Goal: Complete application form: Complete application form

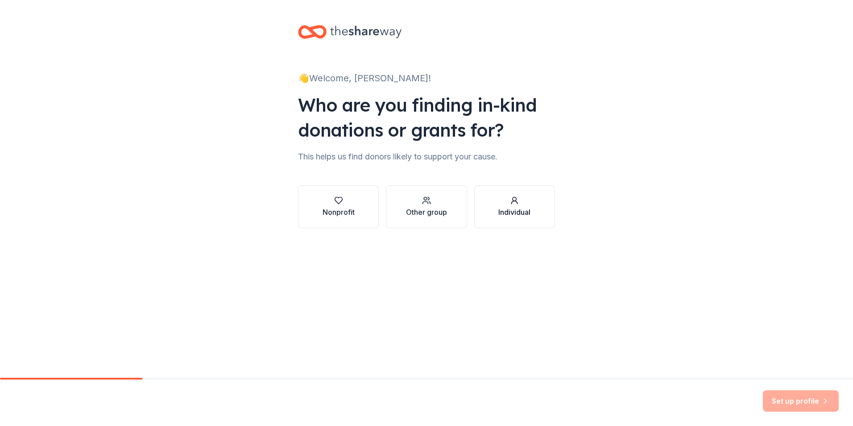
click at [508, 207] on div "Individual" at bounding box center [514, 212] width 32 height 11
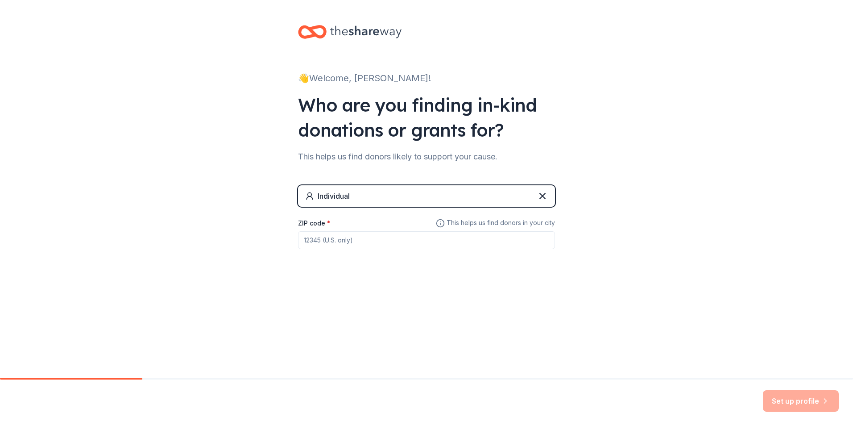
click at [346, 238] on input "ZIP code *" at bounding box center [426, 240] width 257 height 18
type input "44115"
click at [803, 398] on button "Set up profile" at bounding box center [801, 400] width 76 height 21
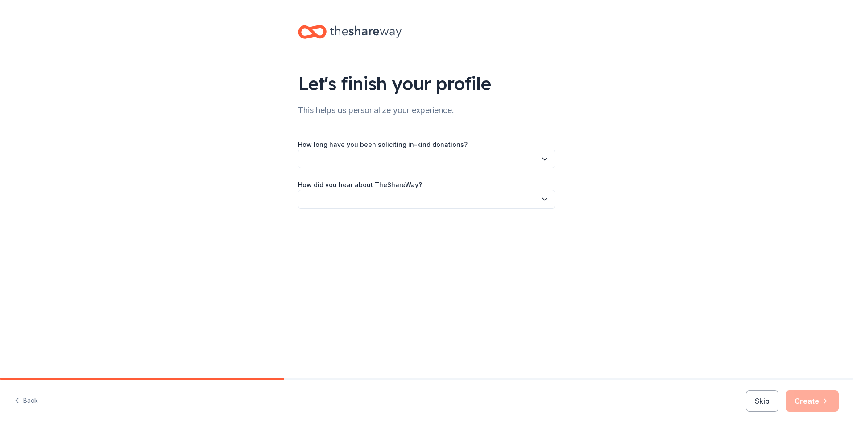
click at [535, 158] on button "button" at bounding box center [426, 158] width 257 height 19
click at [328, 201] on div "1 to 2 years" at bounding box center [323, 200] width 33 height 11
click at [544, 200] on icon "button" at bounding box center [544, 198] width 9 height 9
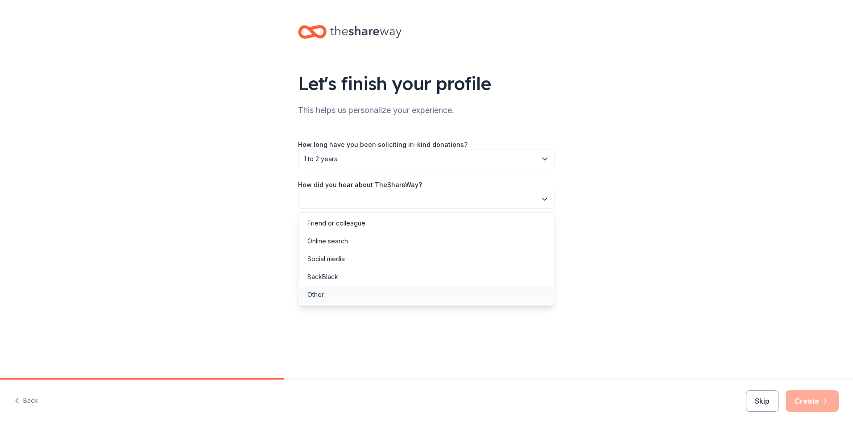
click at [322, 295] on div "Other" at bounding box center [315, 294] width 17 height 11
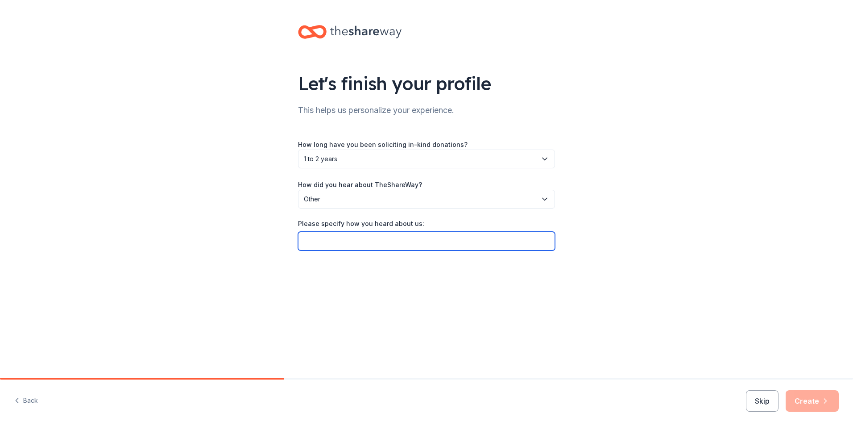
click at [318, 242] on input "Please specify how you heard about us:" at bounding box center [426, 240] width 257 height 19
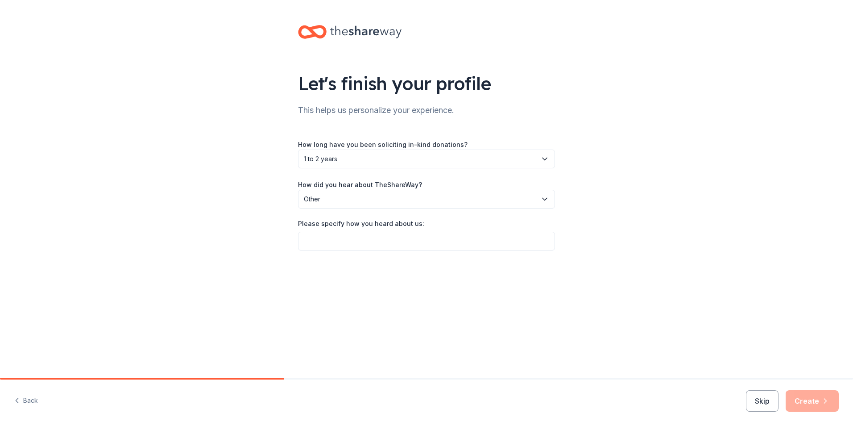
click at [544, 202] on icon "button" at bounding box center [544, 198] width 9 height 9
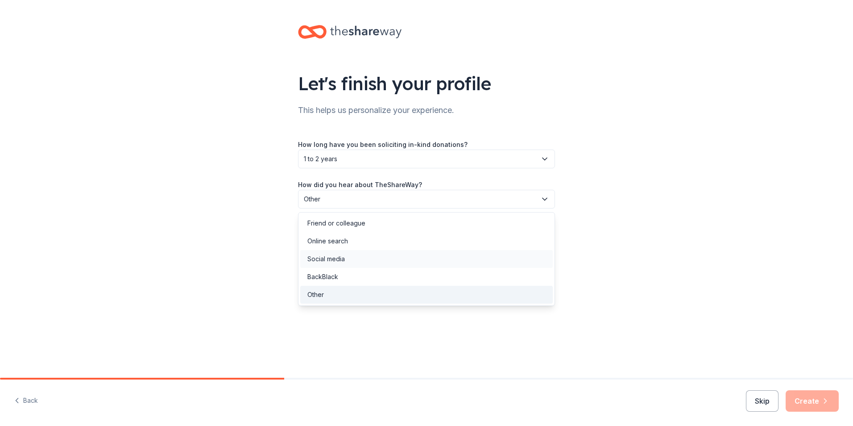
click at [342, 260] on div "Social media" at bounding box center [325, 258] width 37 height 11
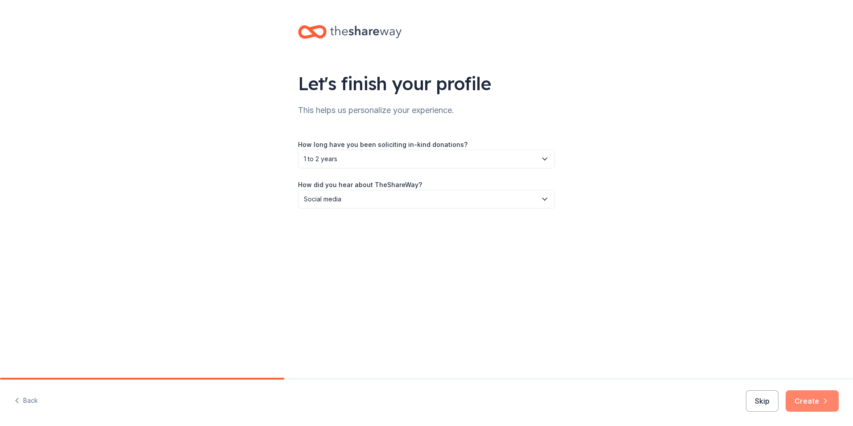
click at [803, 398] on button "Create" at bounding box center [811, 400] width 53 height 21
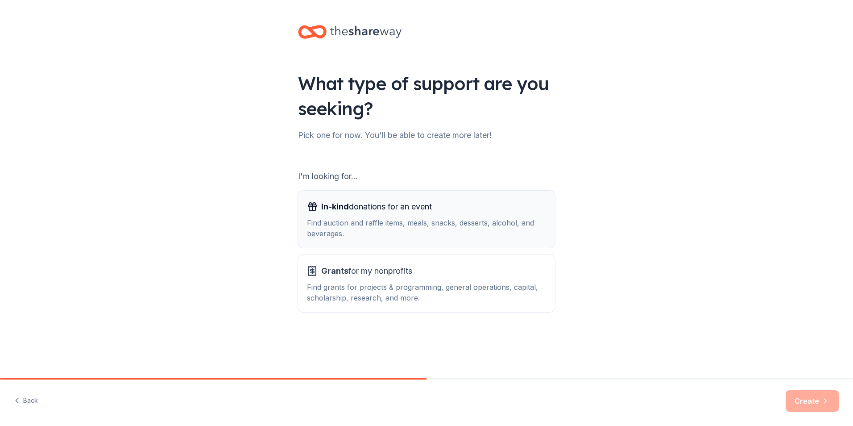
click at [363, 215] on div "In-kind donations for an event Find auction and raffle items, meals, snacks, de…" at bounding box center [426, 218] width 239 height 39
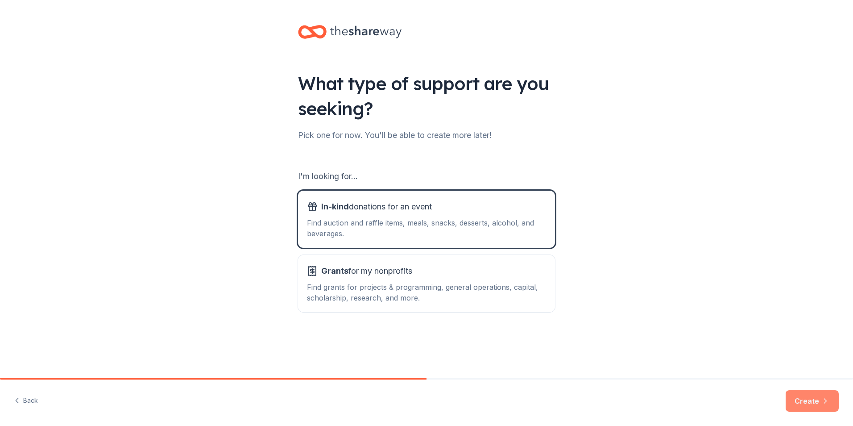
click at [807, 403] on button "Create" at bounding box center [811, 400] width 53 height 21
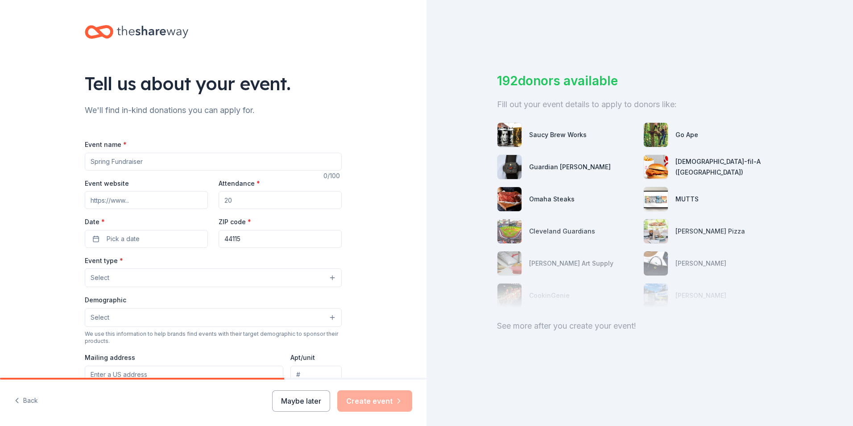
click at [98, 159] on input "Event name *" at bounding box center [213, 162] width 257 height 18
type input "[DATE] Resource Fair"
click at [235, 206] on input "Attendance *" at bounding box center [280, 200] width 123 height 18
click at [171, 161] on input "[DATE] Resource Fair" at bounding box center [213, 162] width 257 height 18
click at [232, 199] on input "Attendance *" at bounding box center [280, 200] width 123 height 18
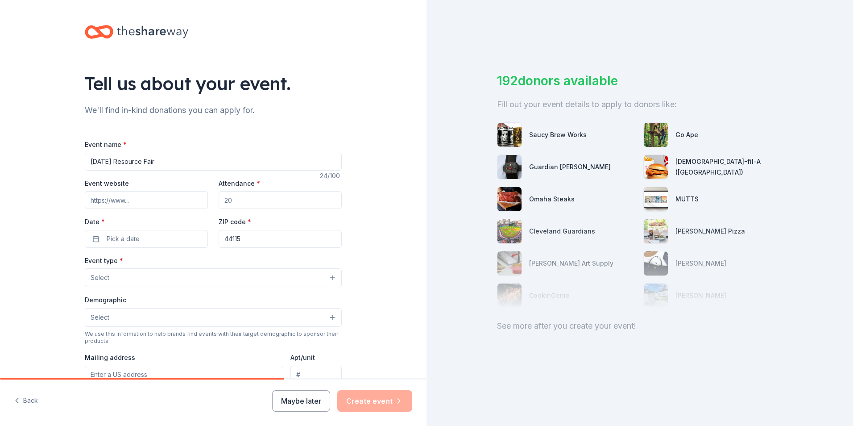
click at [175, 163] on input "[DATE] Resource Fair" at bounding box center [213, 162] width 257 height 18
click at [237, 203] on input "Attendance *" at bounding box center [280, 200] width 123 height 18
type input "100"
click at [165, 164] on input "[DATE] Resource Fair" at bounding box center [213, 162] width 257 height 18
click at [127, 238] on span "Pick a date" at bounding box center [123, 238] width 33 height 11
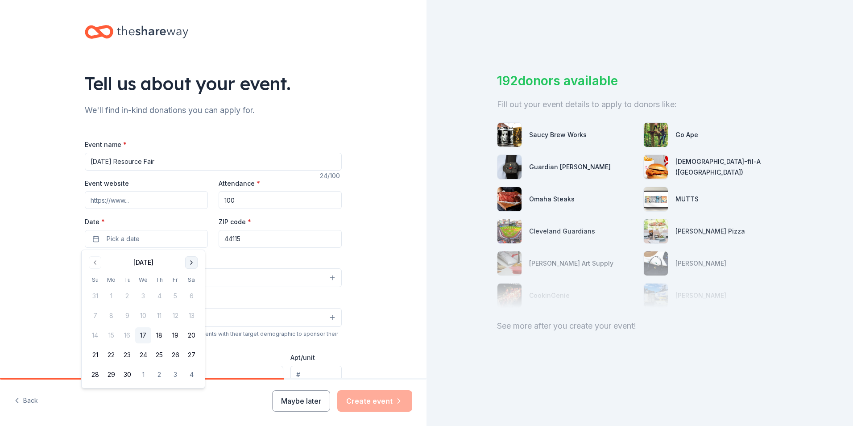
click at [194, 261] on button "Go to next month" at bounding box center [191, 262] width 12 height 12
click at [146, 373] on button "29" at bounding box center [143, 374] width 16 height 16
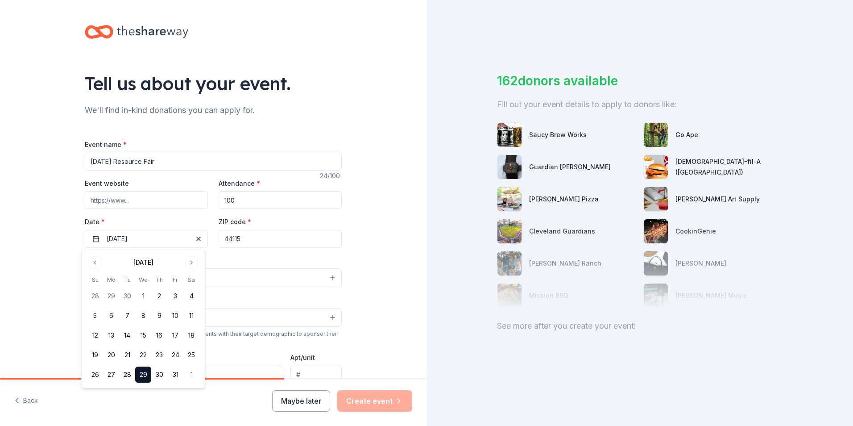
click at [375, 216] on div "Tell us about your event. We'll find in-kind donations you can apply for. Event…" at bounding box center [213, 297] width 426 height 594
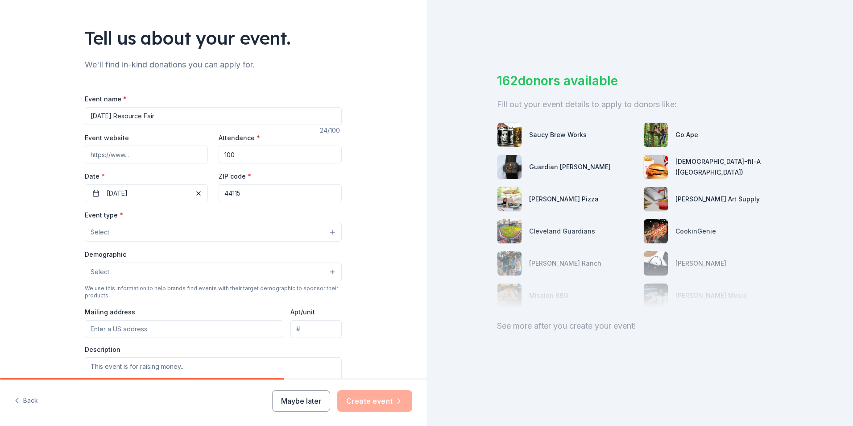
scroll to position [89, 0]
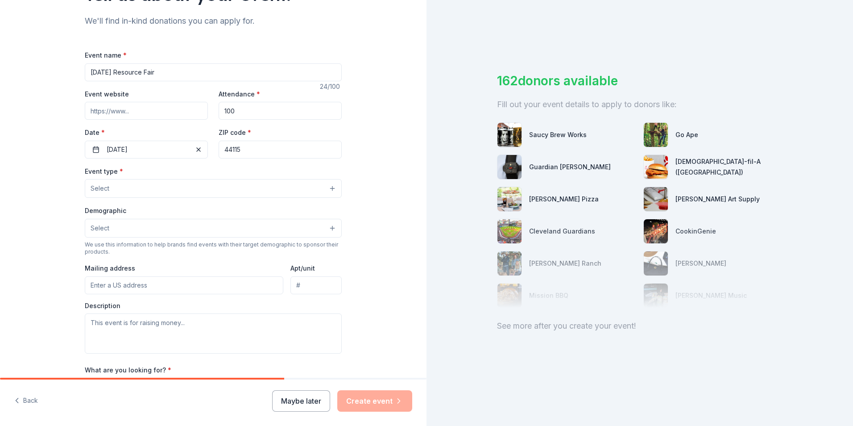
click at [265, 189] on button "Select" at bounding box center [213, 188] width 257 height 19
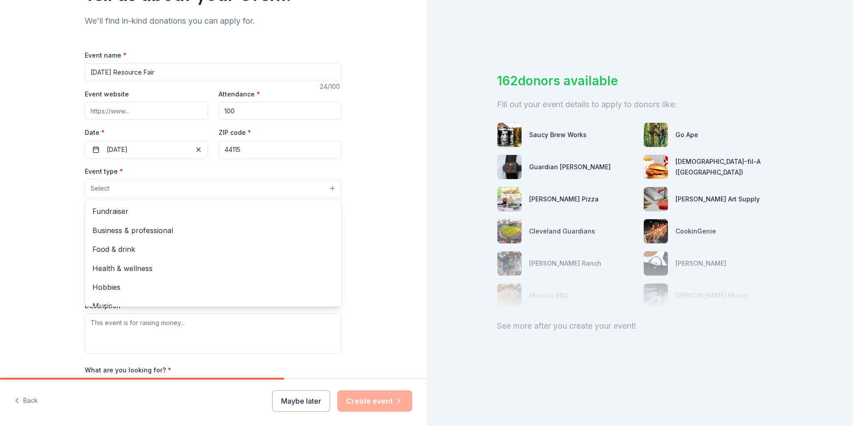
click at [365, 190] on div "Tell us about your event. We'll find in-kind donations you can apply for. Event…" at bounding box center [213, 208] width 426 height 594
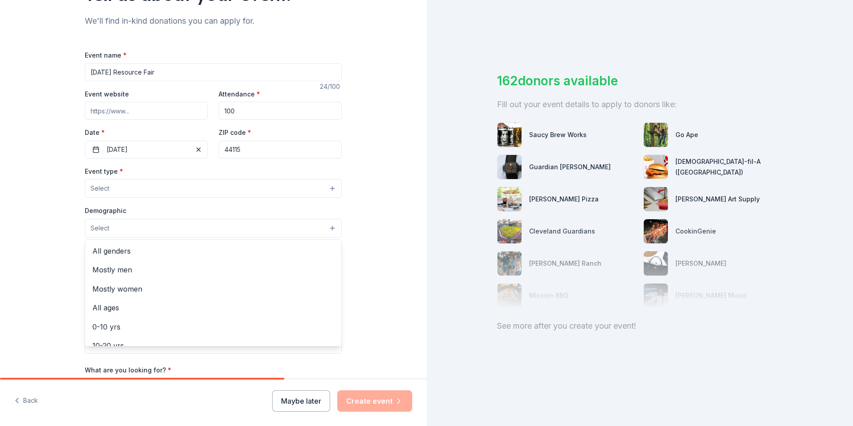
click at [312, 227] on button "Select" at bounding box center [213, 228] width 257 height 19
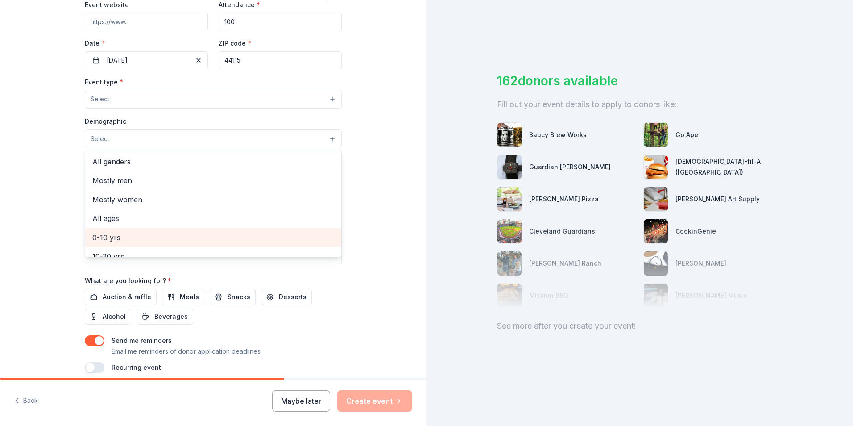
scroll to position [45, 0]
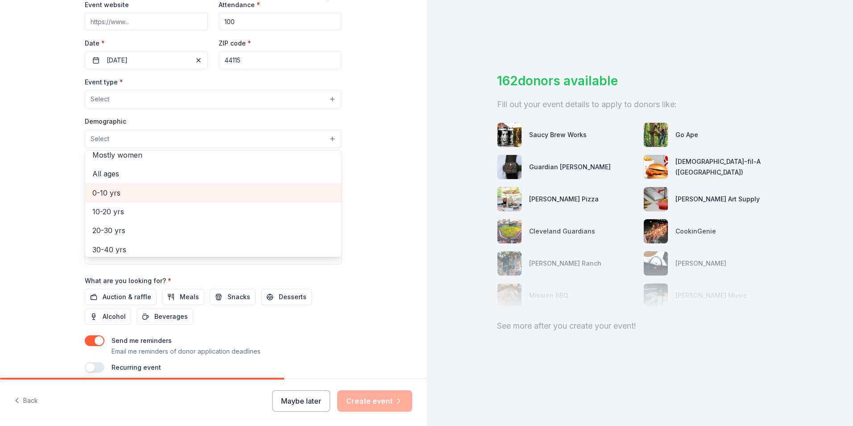
click at [118, 192] on span "0-10 yrs" at bounding box center [213, 193] width 242 height 12
click at [361, 181] on div "Tell us about your event. We'll find in-kind donations you can apply for. Event…" at bounding box center [213, 119] width 426 height 595
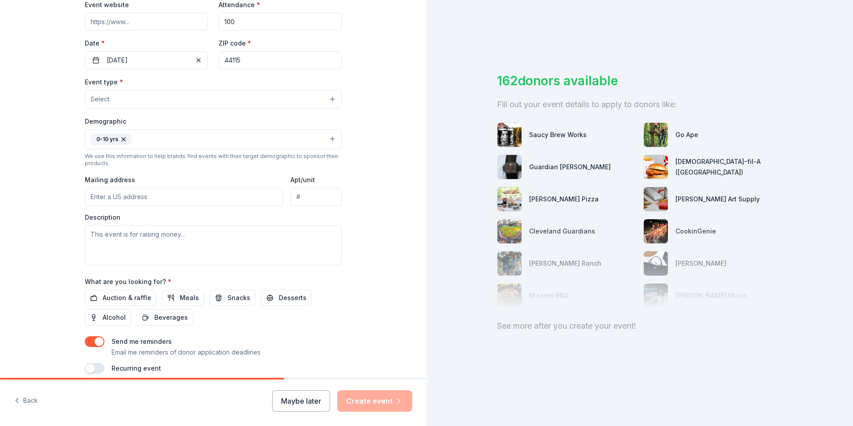
click at [95, 196] on input "Mailing address" at bounding box center [184, 197] width 198 height 18
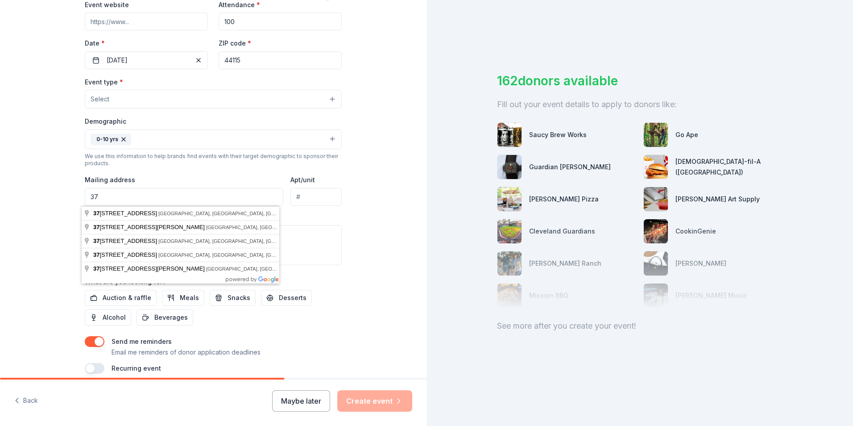
click at [95, 196] on input "37" at bounding box center [184, 197] width 198 height 18
type input "[STREET_ADDRESS][PERSON_NAME]"
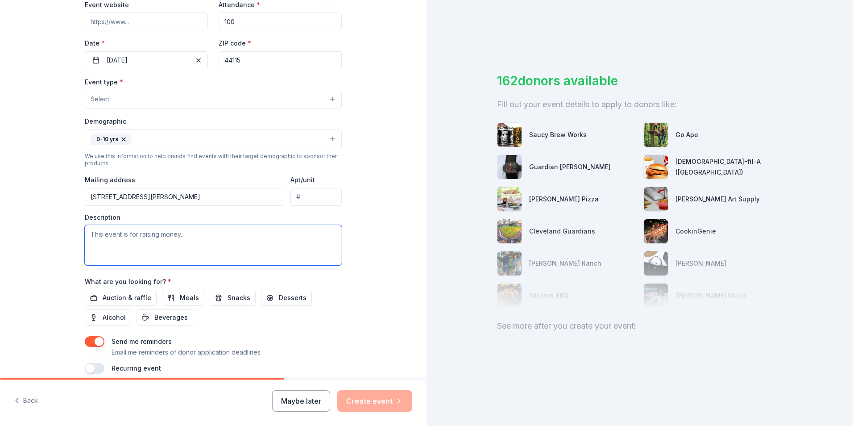
click at [108, 236] on textarea at bounding box center [213, 245] width 257 height 40
type textarea "This event is for the kids in my property in need and don't have much to look f…"
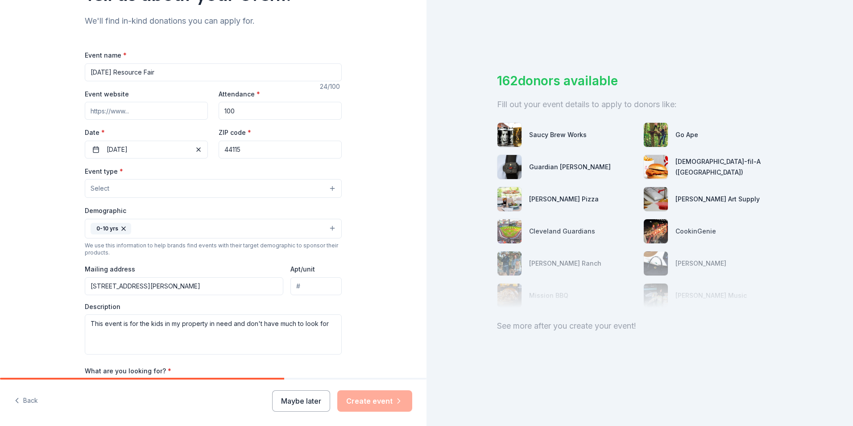
scroll to position [0, 0]
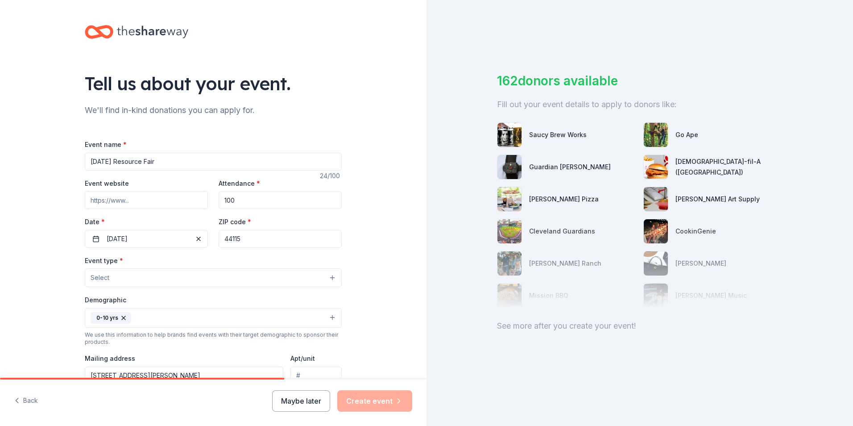
click at [149, 279] on button "Select" at bounding box center [213, 277] width 257 height 19
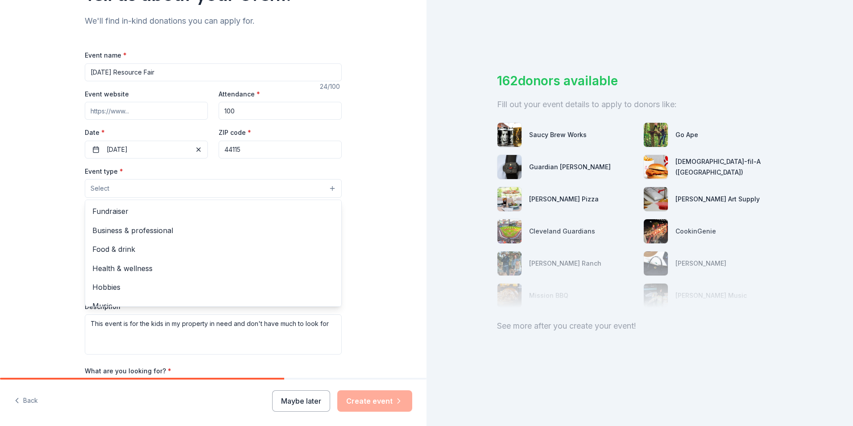
click at [354, 262] on div "Tell us about your event. We'll find in-kind donations you can apply for. Event…" at bounding box center [213, 208] width 426 height 595
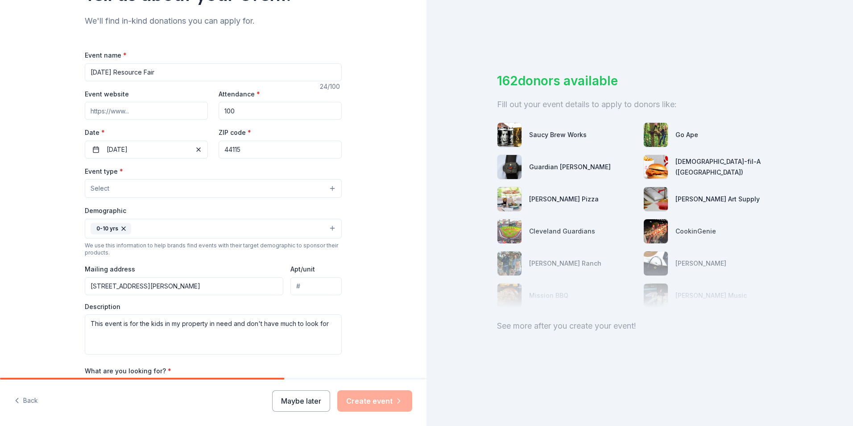
click at [294, 230] on button "0-10 yrs" at bounding box center [213, 229] width 257 height 20
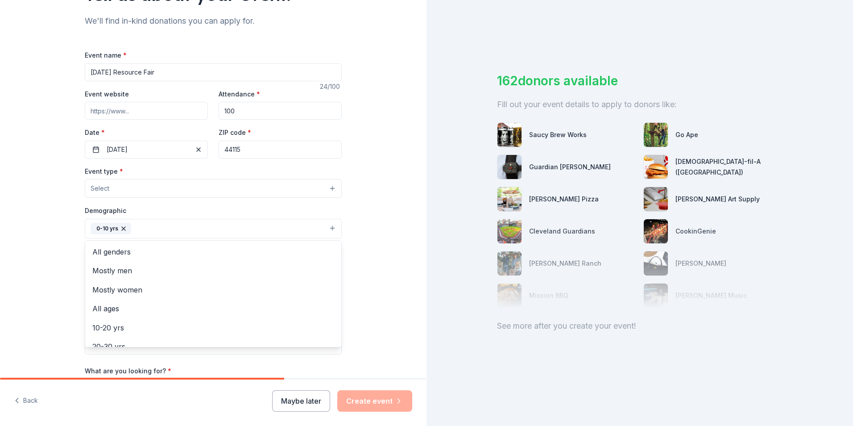
click at [384, 298] on div "Tell us about your event. We'll find in-kind donations you can apply for. Event…" at bounding box center [213, 208] width 426 height 595
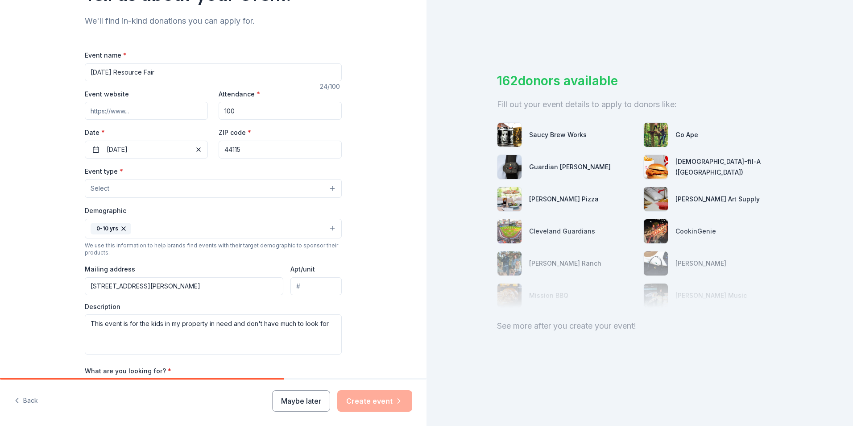
scroll to position [134, 0]
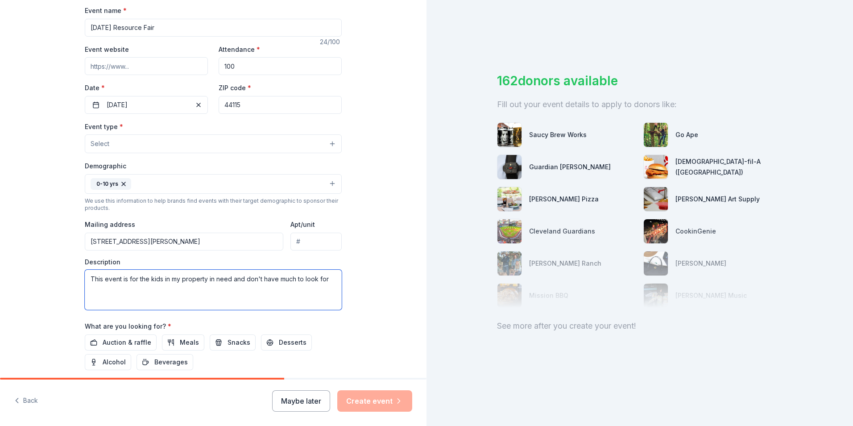
drag, startPoint x: 330, startPoint y: 282, endPoint x: 68, endPoint y: 288, distance: 262.8
click at [70, 288] on div "Tell us about your event. We'll find in-kind donations you can apply for. Event…" at bounding box center [212, 163] width 285 height 595
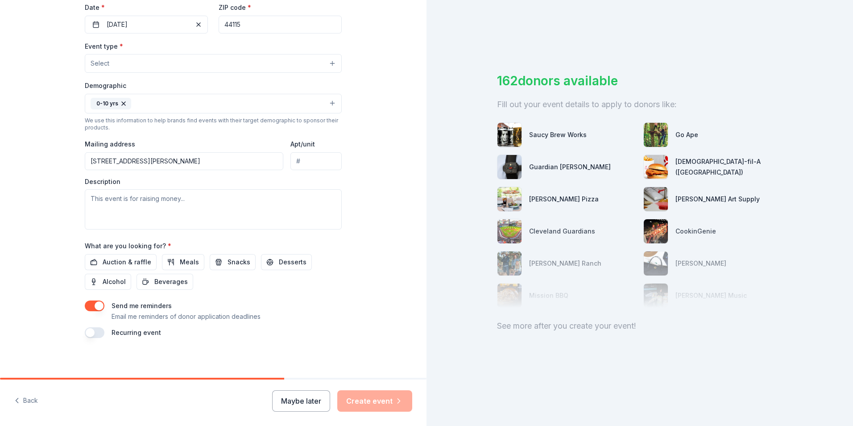
scroll to position [217, 0]
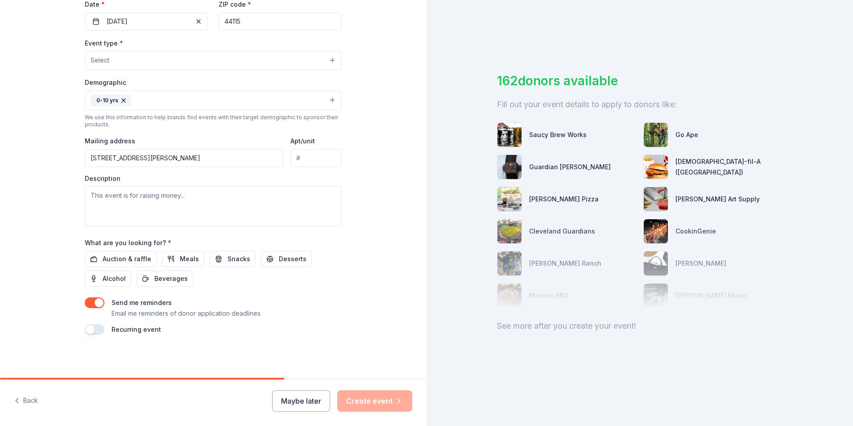
click at [168, 241] on span "*" at bounding box center [170, 243] width 4 height 8
click at [128, 255] on span "Auction & raffle" at bounding box center [127, 258] width 49 height 11
click at [214, 258] on button "Snacks" at bounding box center [233, 259] width 46 height 16
click at [230, 263] on span "Snacks" at bounding box center [238, 258] width 23 height 11
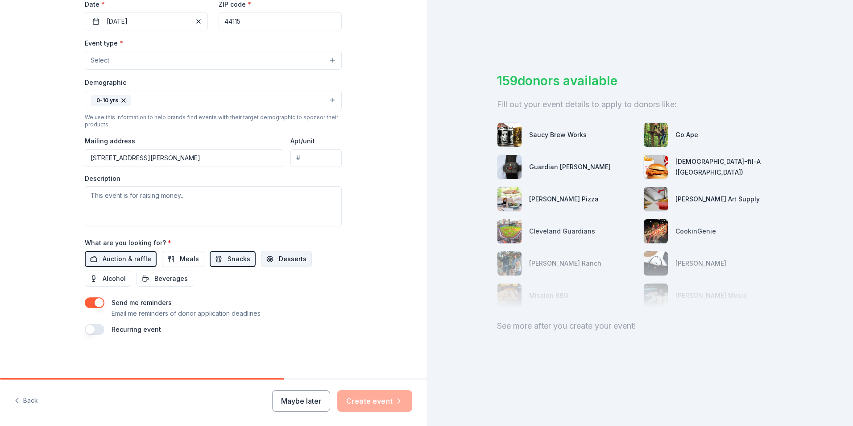
click at [279, 257] on span "Desserts" at bounding box center [293, 258] width 28 height 11
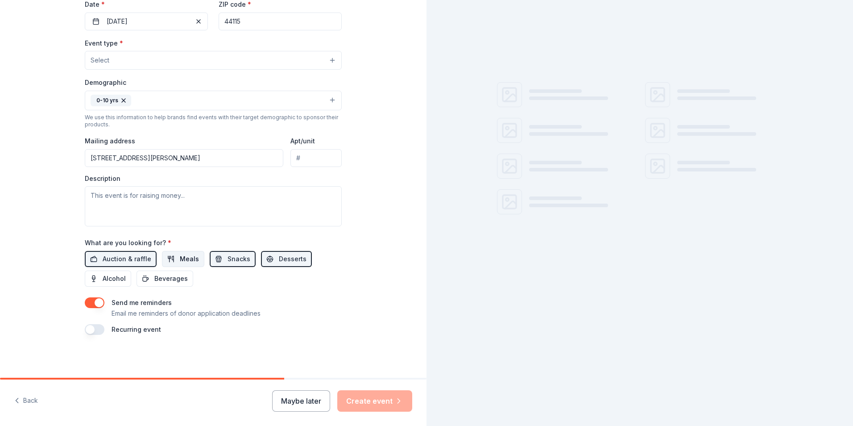
click at [184, 256] on span "Meals" at bounding box center [189, 258] width 19 height 11
click at [154, 280] on span "Beverages" at bounding box center [170, 278] width 33 height 11
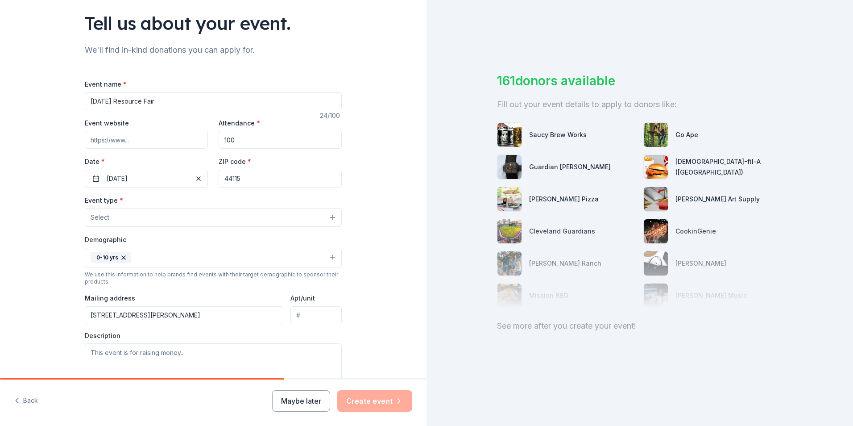
scroll to position [39, 0]
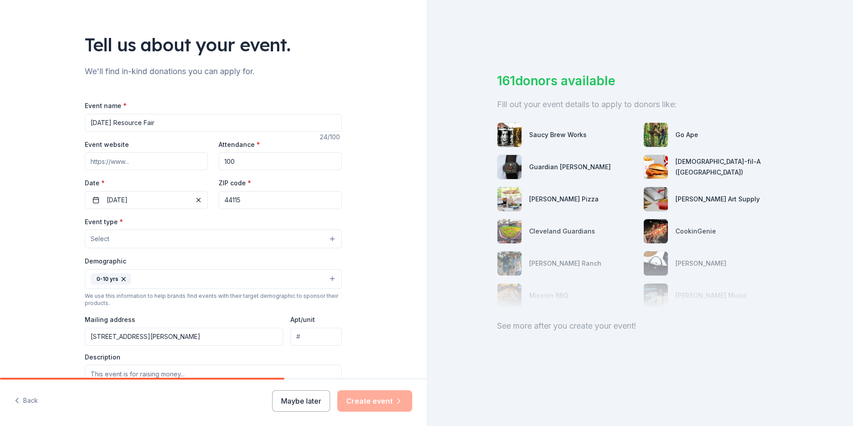
click at [304, 237] on button "Select" at bounding box center [213, 238] width 257 height 19
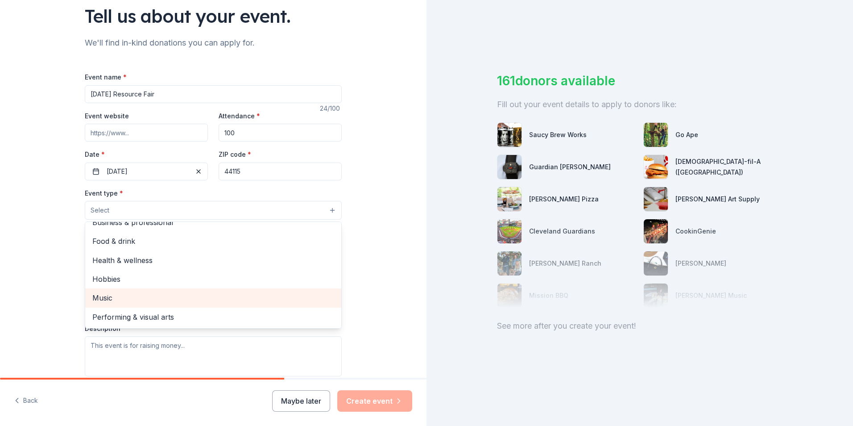
scroll to position [83, 0]
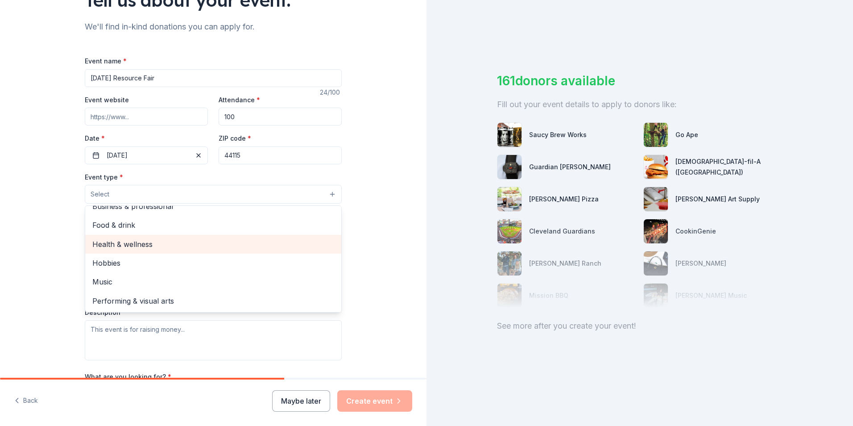
click at [152, 250] on div "Health & wellness" at bounding box center [213, 244] width 256 height 19
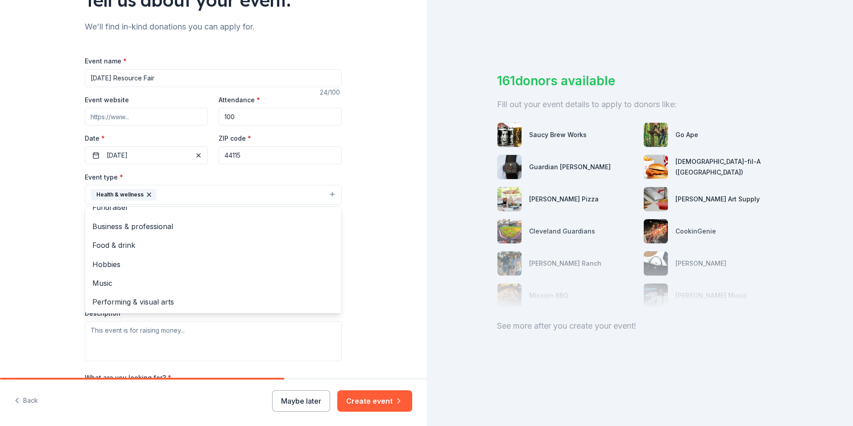
click at [361, 307] on div "Tell us about your event. We'll find in-kind donations you can apply for. Event…" at bounding box center [213, 214] width 426 height 595
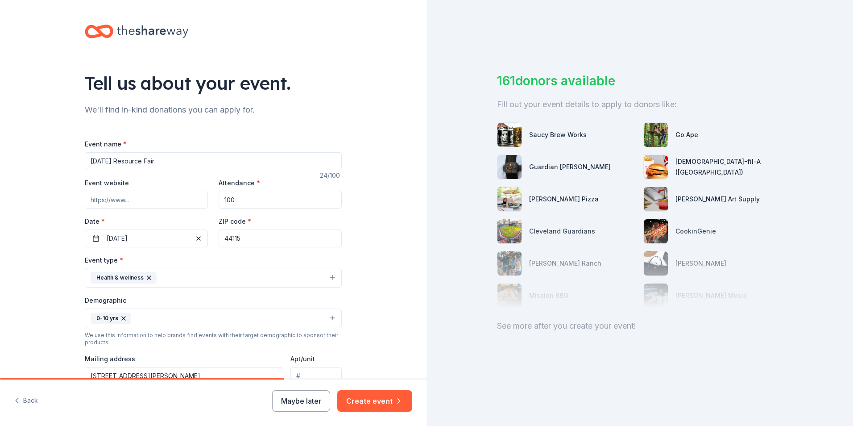
scroll to position [0, 0]
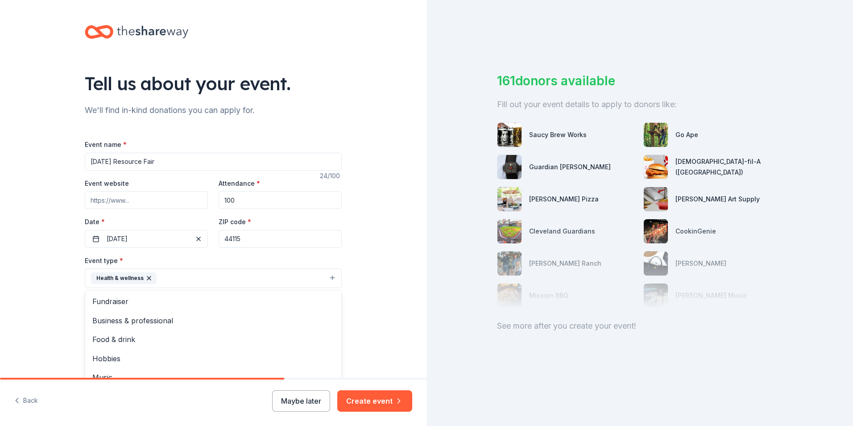
click at [313, 279] on button "Health & wellness" at bounding box center [213, 278] width 257 height 20
click at [158, 297] on span "Fundraiser" at bounding box center [213, 301] width 242 height 12
click at [196, 277] on icon "button" at bounding box center [199, 277] width 7 height 7
click at [235, 281] on button "Health & wellness" at bounding box center [213, 278] width 257 height 20
click at [141, 338] on span "Food & drink" at bounding box center [213, 339] width 242 height 12
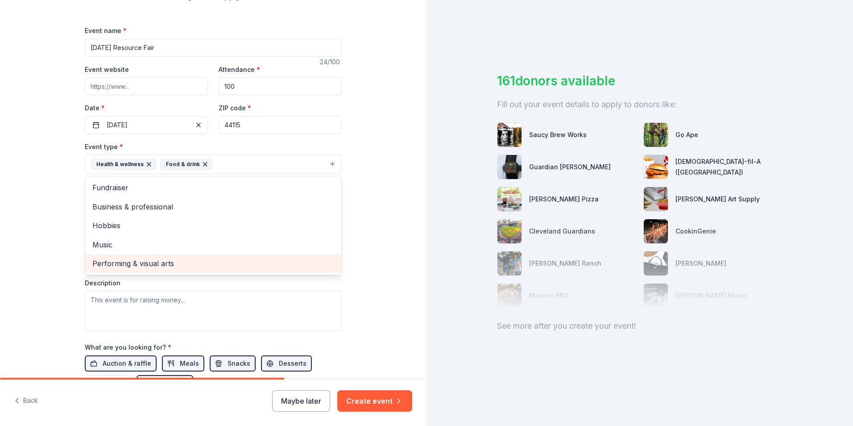
scroll to position [134, 0]
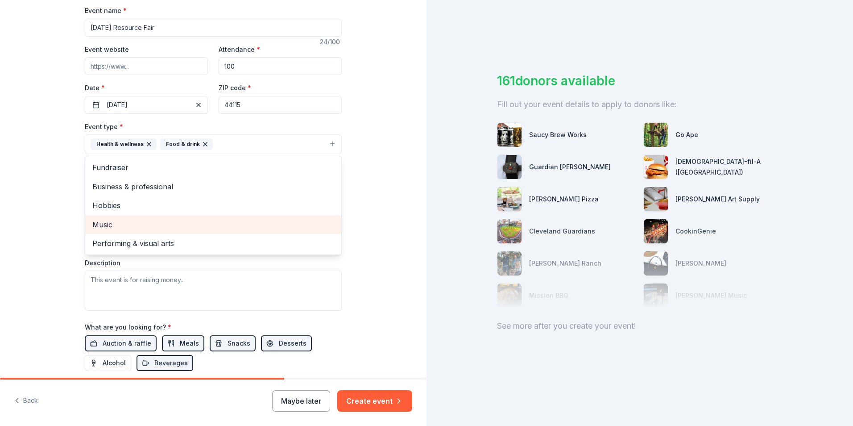
click at [107, 224] on span "Music" at bounding box center [213, 225] width 242 height 12
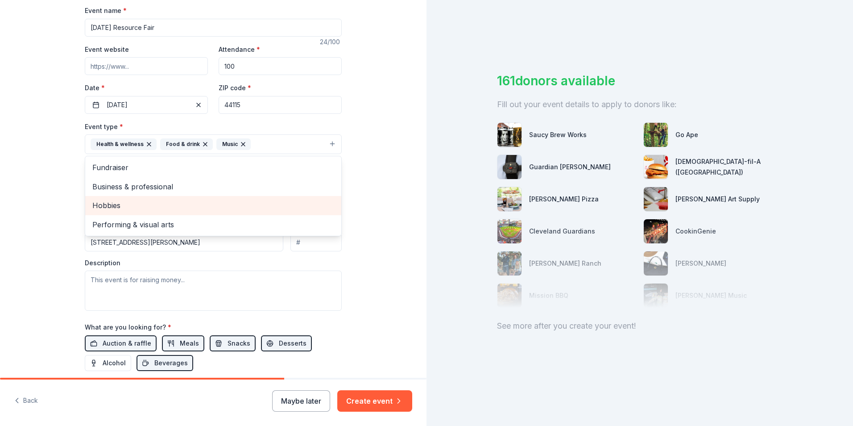
click at [122, 204] on span "Hobbies" at bounding box center [213, 205] width 242 height 12
click at [165, 207] on span "Performing & visual arts" at bounding box center [213, 205] width 242 height 12
click at [165, 192] on span "Business & professional" at bounding box center [213, 187] width 242 height 12
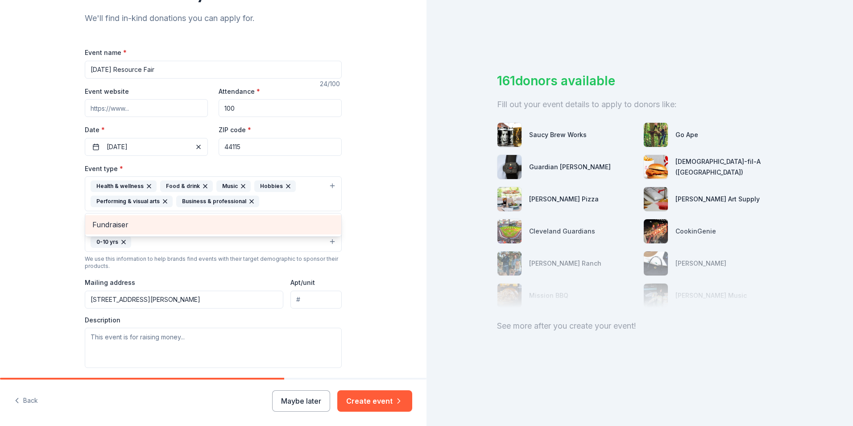
scroll to position [178, 0]
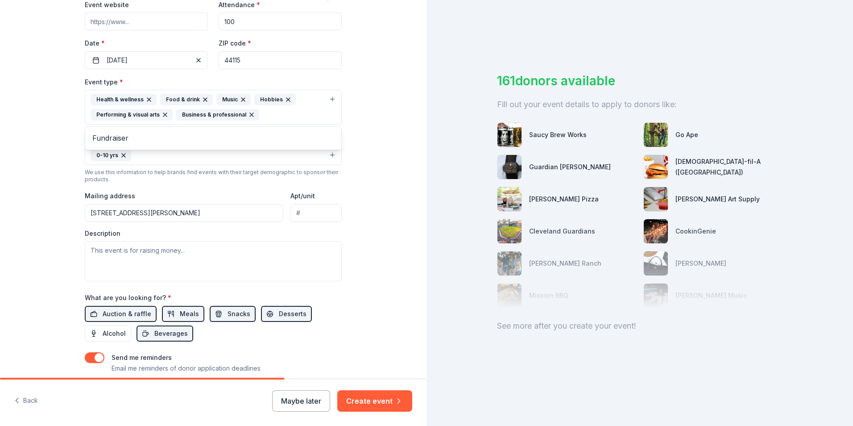
click at [250, 114] on icon "button" at bounding box center [252, 115] width 4 height 4
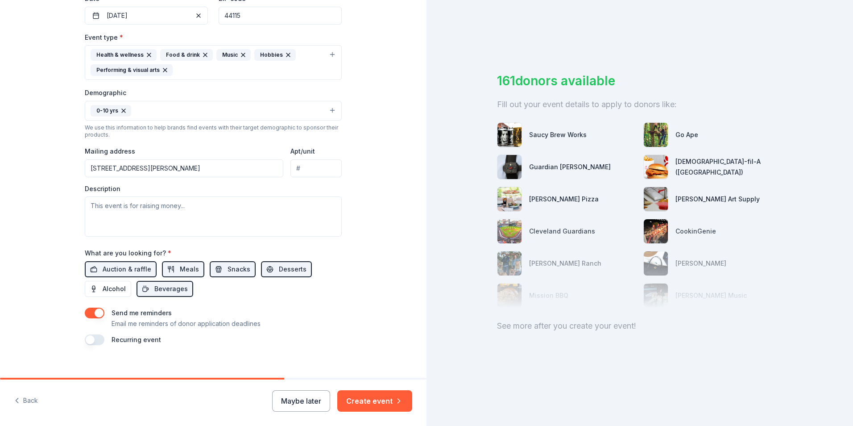
click at [270, 111] on button "0-10 yrs" at bounding box center [213, 111] width 257 height 20
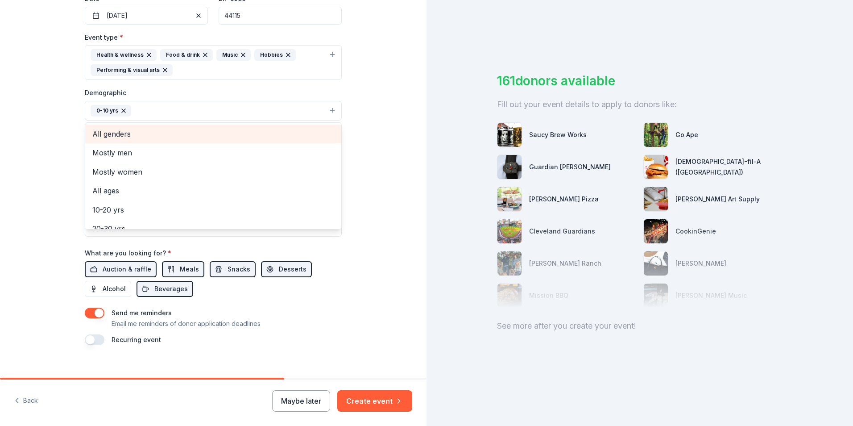
click at [110, 137] on span "All genders" at bounding box center [213, 134] width 242 height 12
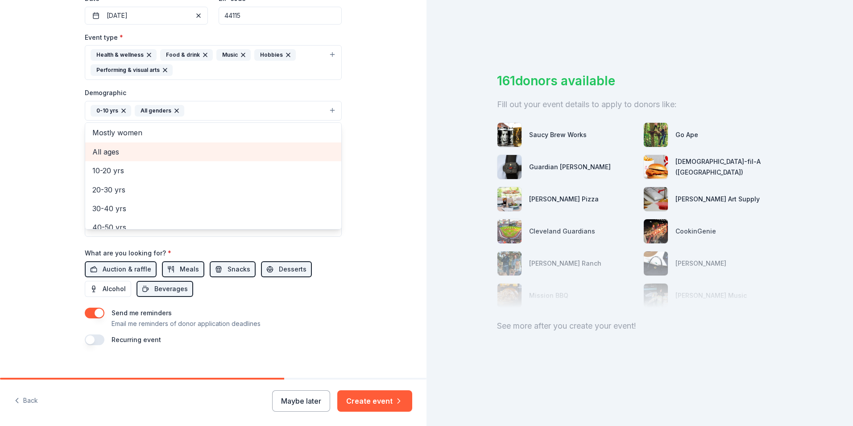
scroll to position [0, 0]
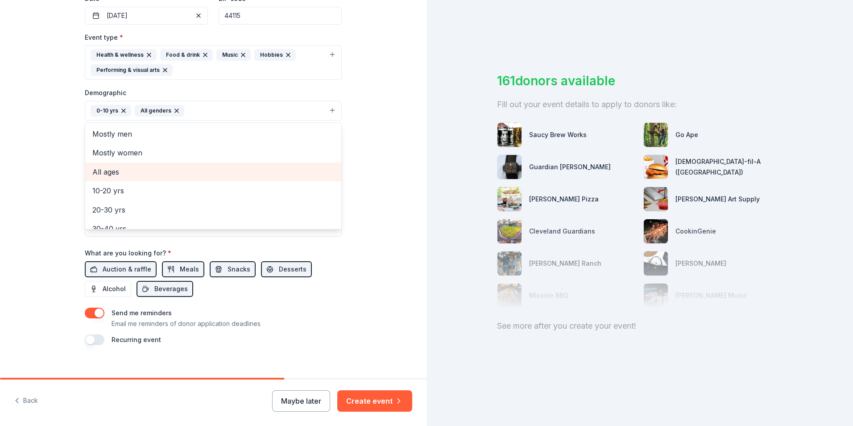
click at [103, 169] on span "All ages" at bounding box center [213, 172] width 242 height 12
click at [120, 107] on icon "button" at bounding box center [123, 110] width 7 height 7
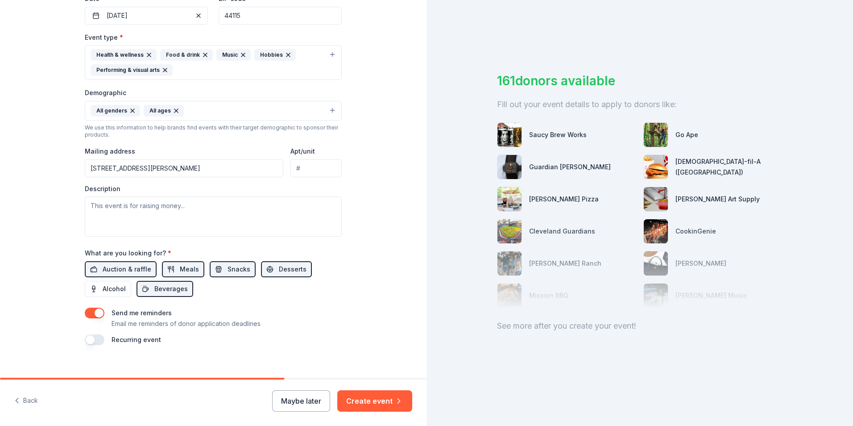
click at [203, 111] on button "All genders All ages" at bounding box center [213, 111] width 257 height 20
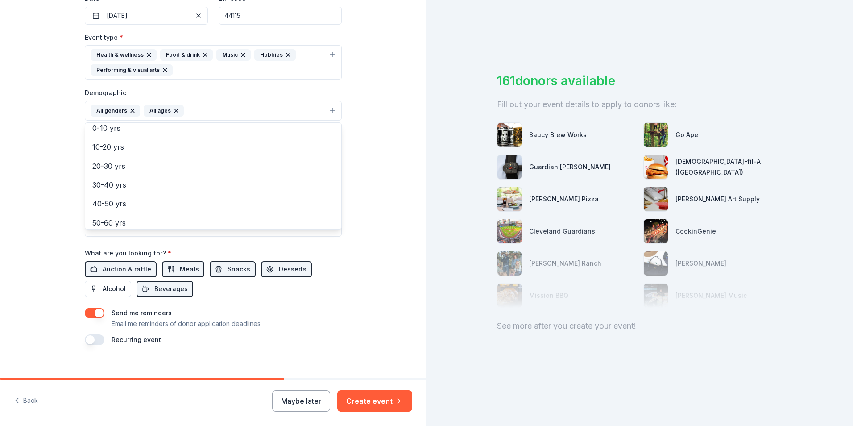
scroll to position [105, 0]
click at [385, 250] on div "Tell us about your event. We'll find in-kind donations you can apply for. Event…" at bounding box center [213, 82] width 426 height 611
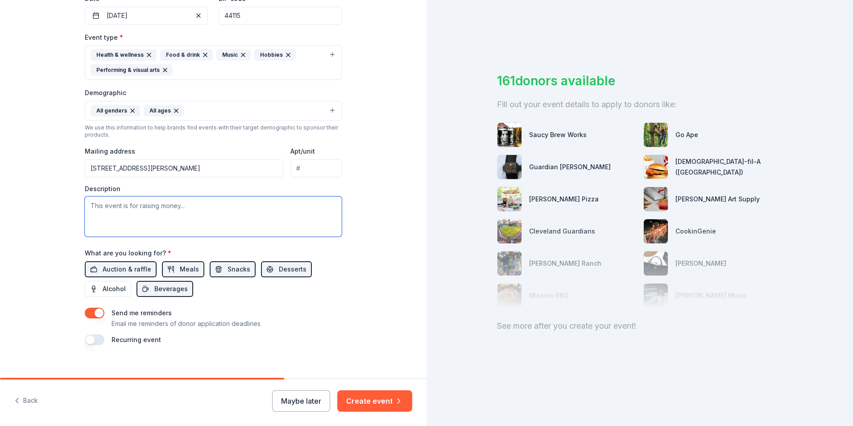
click at [99, 207] on textarea at bounding box center [213, 216] width 257 height 40
paste textarea "[MEDICAL_DATA] families, children, and individuals in need of supportive servic…"
click at [318, 207] on textarea "[MEDICAL_DATA] families, children, and individuals in need of supportive servic…" at bounding box center [213, 216] width 257 height 40
click at [94, 212] on textarea "[MEDICAL_DATA] families, children, and individuals in need of supportive servic…" at bounding box center [213, 216] width 257 height 40
click at [90, 218] on textarea "[MEDICAL_DATA] families, children, and individuals in need of supportive servic…" at bounding box center [213, 216] width 257 height 40
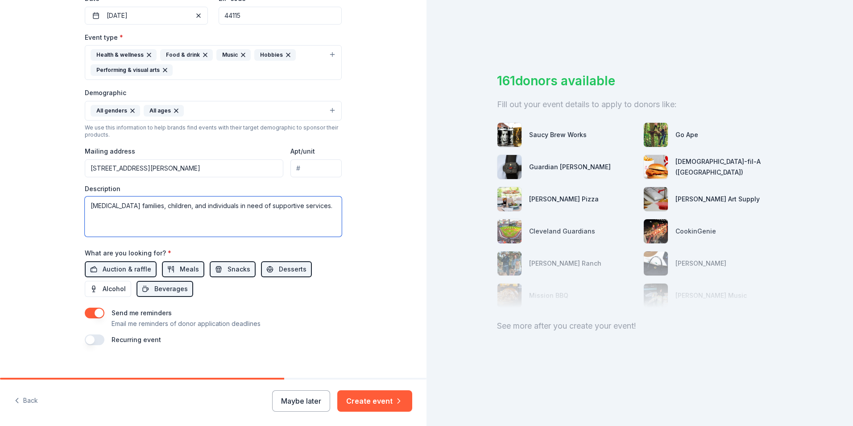
click at [319, 205] on textarea "[MEDICAL_DATA] families, children, and individuals in need of supportive servic…" at bounding box center [213, 216] width 257 height 40
paste textarea "Our [DATE] Resource Fair combines fun and community support by offering local f…"
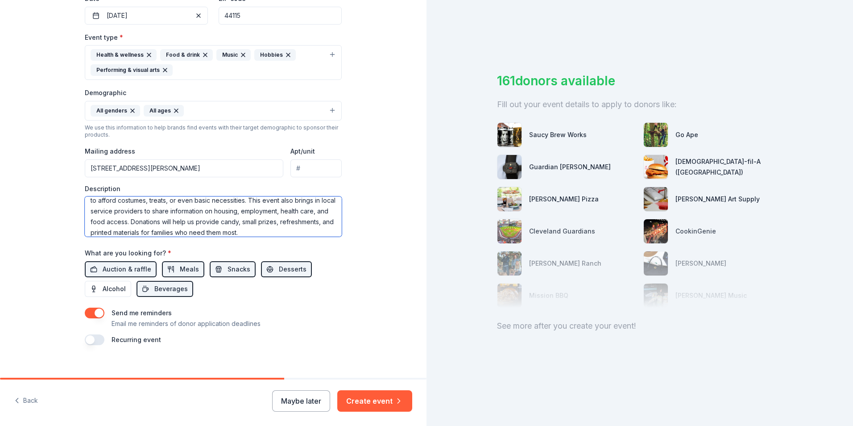
scroll to position [54, 0]
type textarea "[MEDICAL_DATA] families, children, and individuals in need of supportive servic…"
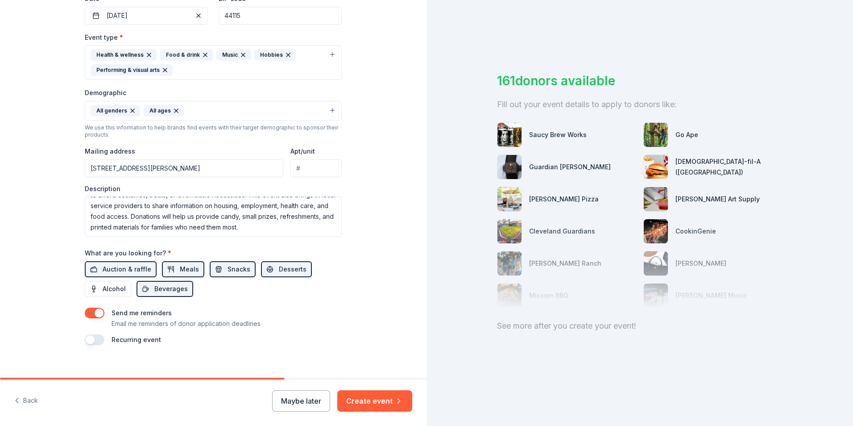
click at [344, 252] on div "Tell us about your event. We'll find in-kind donations you can apply for. Event…" at bounding box center [212, 82] width 285 height 611
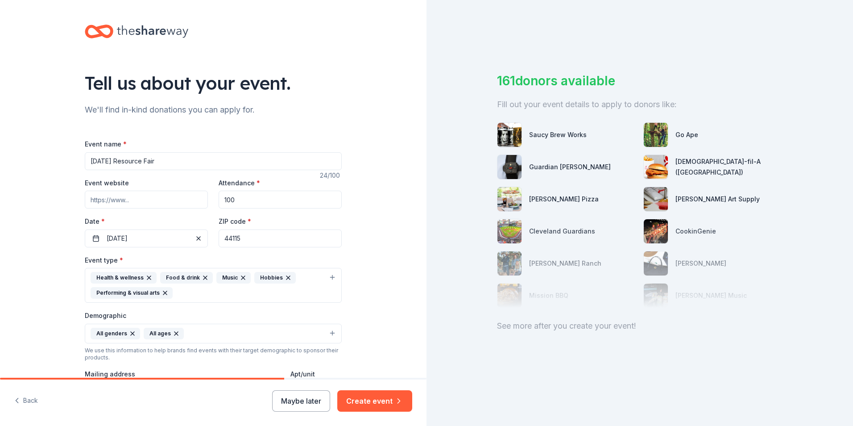
scroll to position [0, 0]
click at [245, 198] on input "100" at bounding box center [280, 200] width 123 height 18
type input "1"
type input "120"
click at [375, 216] on div "Tell us about your event. We'll find in-kind donations you can apply for. Event…" at bounding box center [213, 305] width 426 height 611
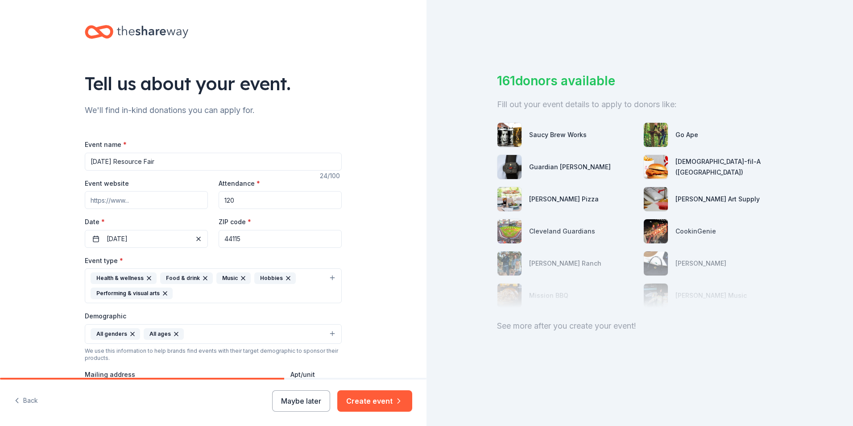
drag, startPoint x: 168, startPoint y: 161, endPoint x: 83, endPoint y: 162, distance: 84.8
click at [85, 162] on input "[DATE] Resource Fair" at bounding box center [213, 162] width 257 height 18
paste input "at [GEOGRAPHIC_DATA]"
type input "[DATE] Resource Fair at [GEOGRAPHIC_DATA]"
click at [183, 292] on div "Health & wellness Food & drink Music Hobbies Performing & visual arts" at bounding box center [208, 285] width 235 height 27
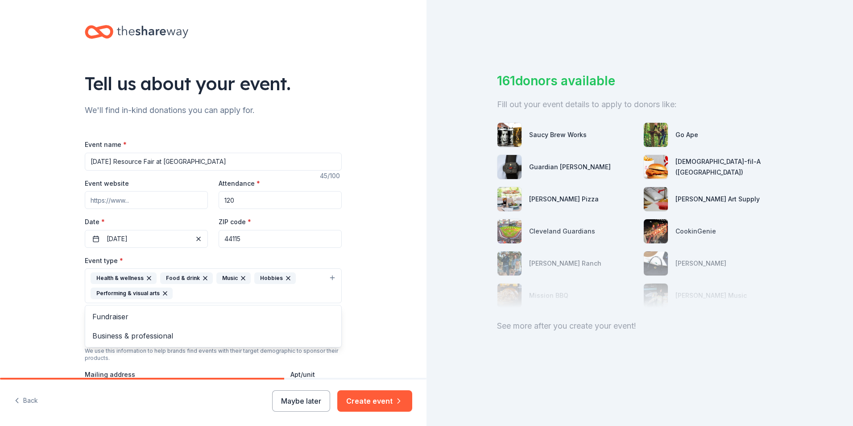
click at [388, 283] on div "Tell us about your event. We'll find in-kind donations you can apply for. Event…" at bounding box center [213, 305] width 426 height 611
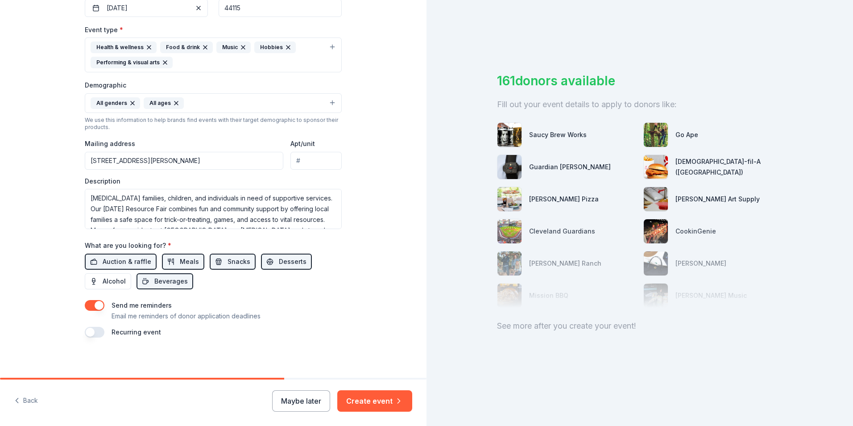
scroll to position [233, 0]
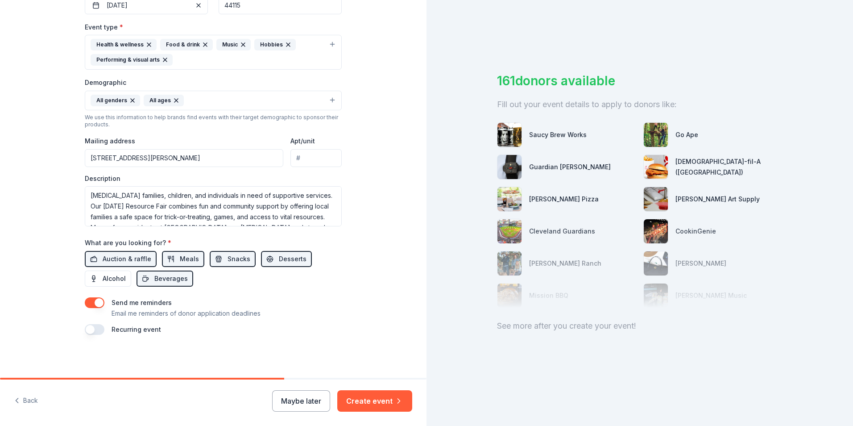
click at [234, 157] on input "[STREET_ADDRESS][PERSON_NAME]" at bounding box center [184, 158] width 198 height 18
click at [374, 237] on div "Tell us about your event. We'll find in-kind donations you can apply for. Event…" at bounding box center [213, 72] width 426 height 611
click at [226, 164] on input "[STREET_ADDRESS][PERSON_NAME]" at bounding box center [184, 158] width 198 height 18
type input "[STREET_ADDRESS][PERSON_NAME]"
click at [233, 155] on input "[STREET_ADDRESS][PERSON_NAME]" at bounding box center [184, 158] width 198 height 18
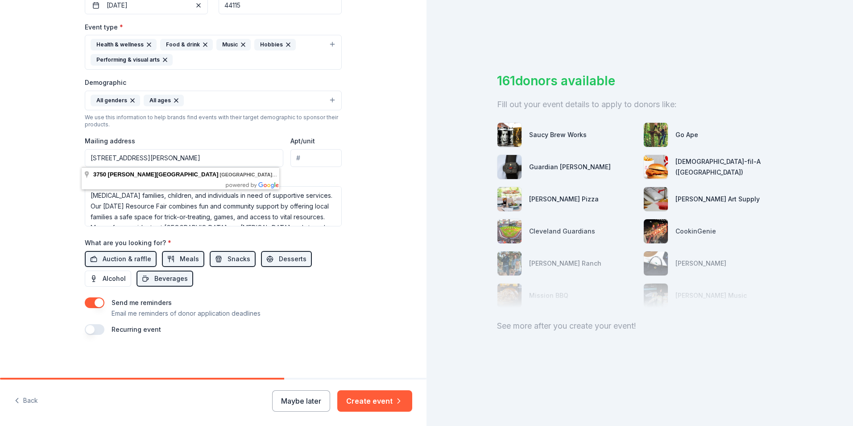
click at [322, 230] on div "Event name * [DATE] Resource Fair at [GEOGRAPHIC_DATA] 45 /100 Event website At…" at bounding box center [213, 119] width 257 height 429
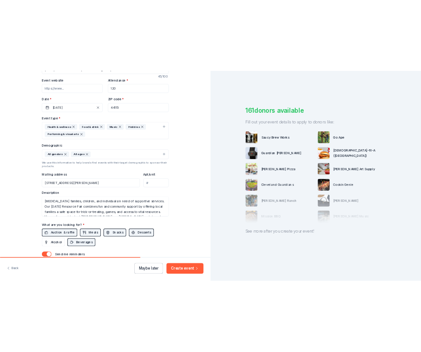
scroll to position [10, 0]
